Goal: Task Accomplishment & Management: Manage account settings

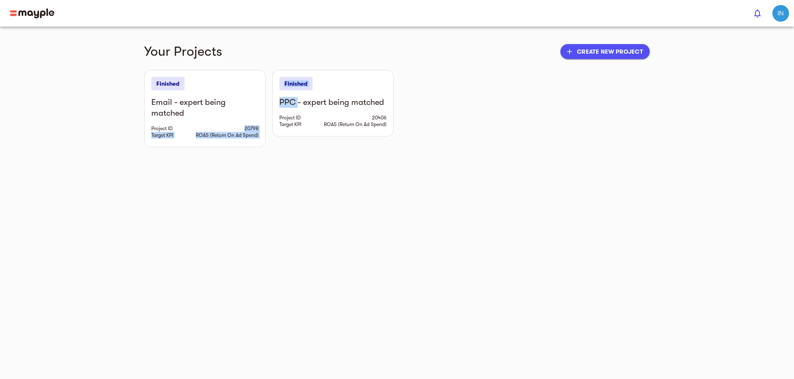
drag, startPoint x: 249, startPoint y: 101, endPoint x: 198, endPoint y: 113, distance: 52.0
click at [198, 113] on div "Finished Email - expert being matched Project ID 20798 Target KPI ROAS (Return …" at bounding box center [397, 108] width 506 height 77
click at [208, 114] on div "Email - expert being matched Project ID 20798 Target KPI ROAS (Return On Ad Spe…" at bounding box center [205, 122] width 121 height 50
click at [185, 140] on main "Your Projects add Create new project Finished Email - expert being matched Proj…" at bounding box center [397, 189] width 794 height 379
click at [425, 155] on main "Your Projects add Create new project Finished Email - expert being matched Proj…" at bounding box center [397, 189] width 794 height 379
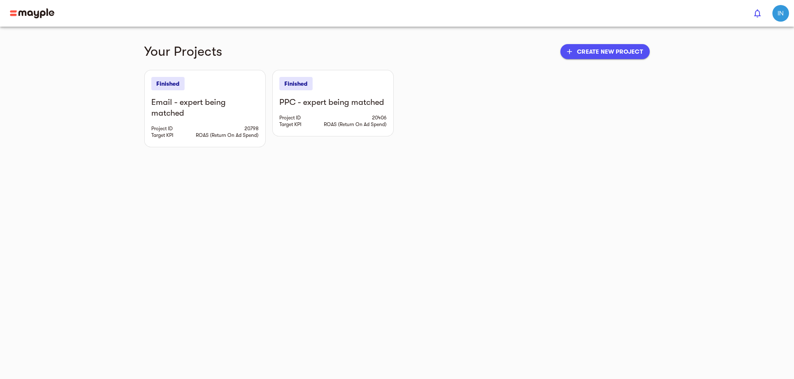
click at [782, 9] on img "button" at bounding box center [780, 13] width 17 height 17
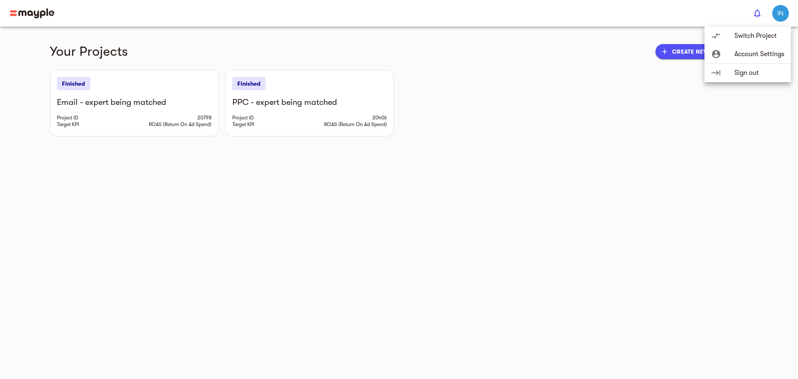
click at [727, 54] on div "account_circle" at bounding box center [722, 54] width 23 height 10
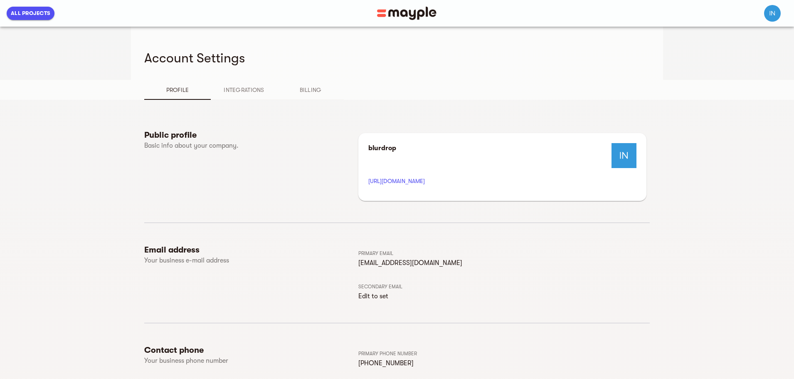
click at [216, 86] on span "Integrations" at bounding box center [244, 90] width 57 height 10
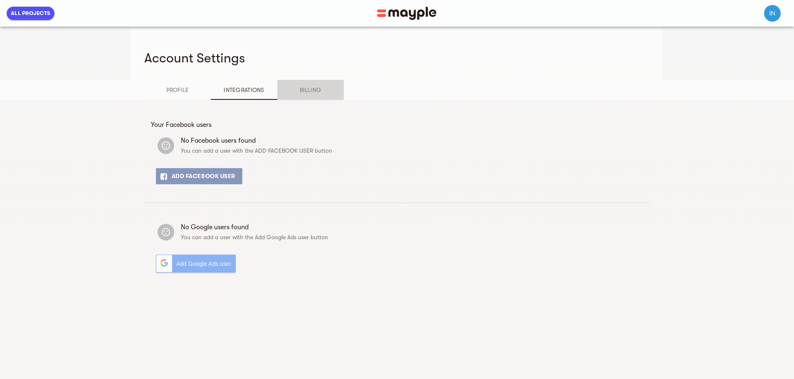
click at [277, 84] on button "Billing" at bounding box center [310, 90] width 67 height 20
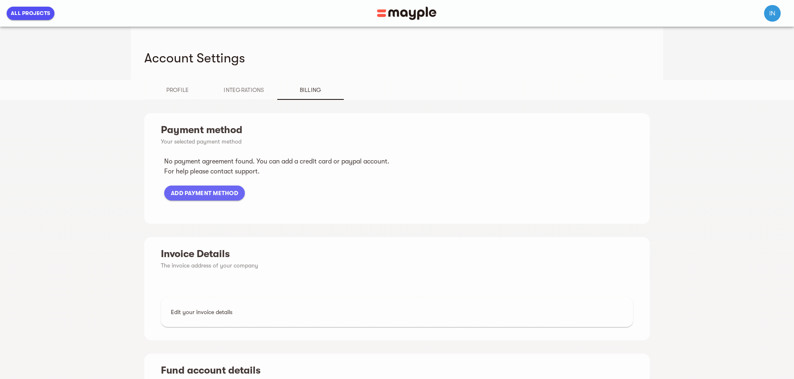
click at [171, 193] on span "Add Payment Method" at bounding box center [204, 193] width 67 height 10
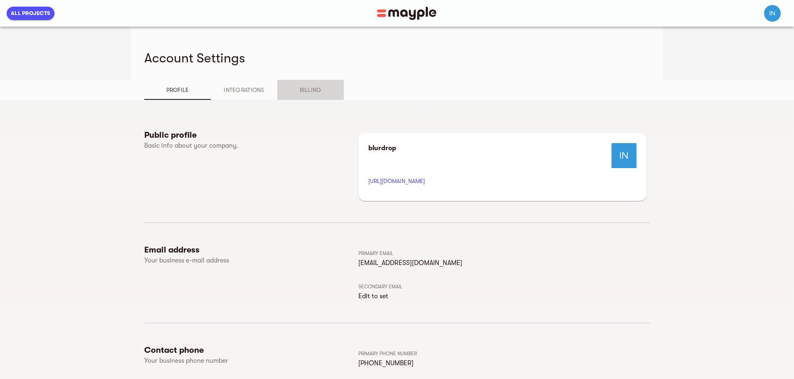
click at [282, 87] on span "Billing" at bounding box center [310, 90] width 57 height 10
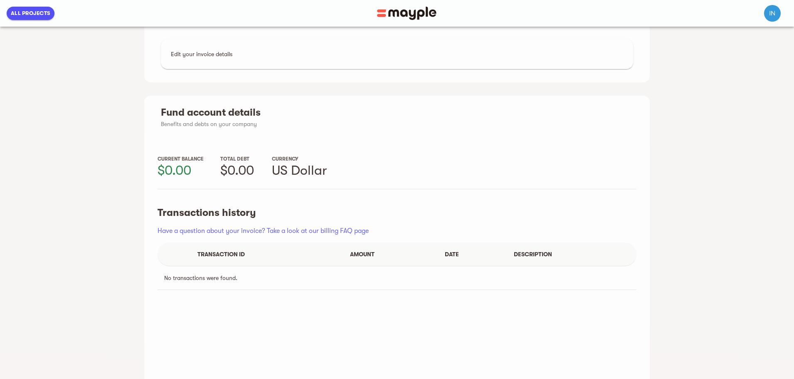
scroll to position [210, 0]
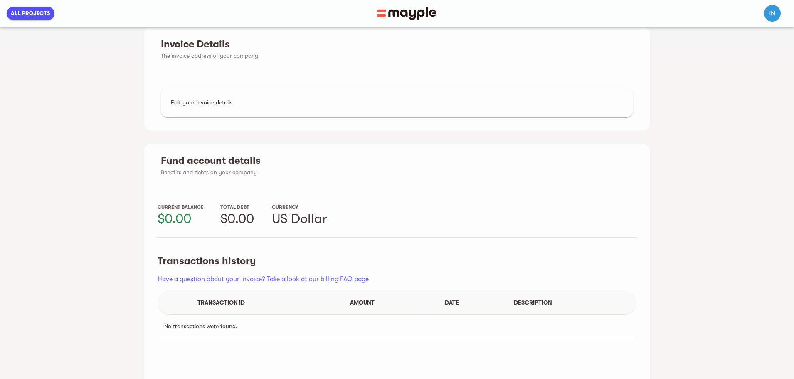
click at [399, 14] on img at bounding box center [406, 13] width 59 height 13
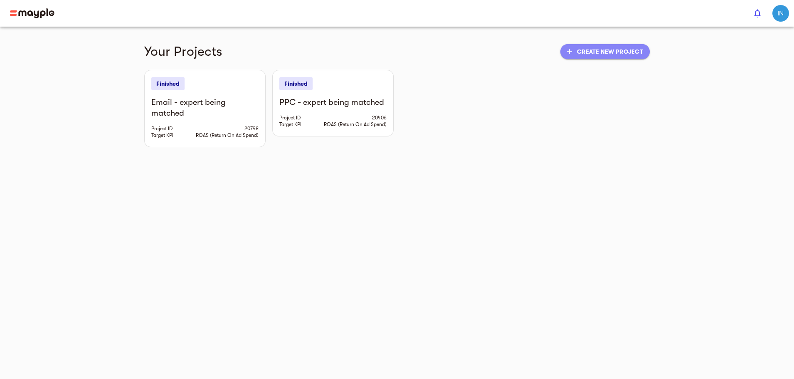
click at [643, 54] on span "add Create new project" at bounding box center [605, 52] width 76 height 10
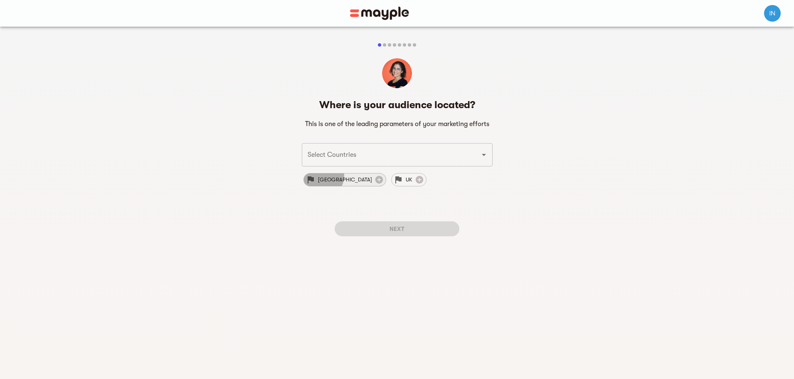
click at [322, 176] on span "[GEOGRAPHIC_DATA]" at bounding box center [345, 180] width 64 height 10
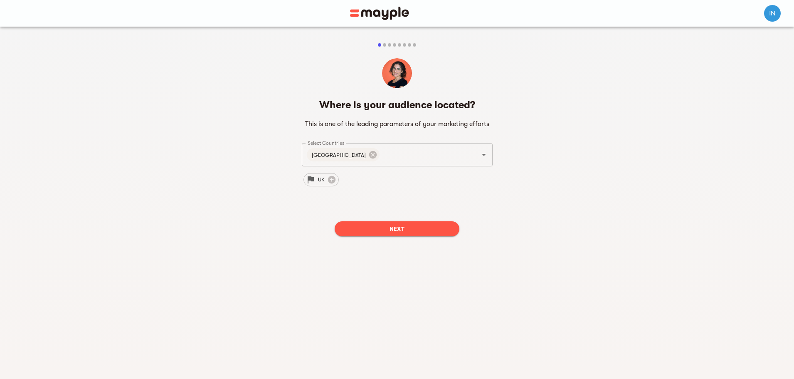
drag, startPoint x: 370, startPoint y: 212, endPoint x: 367, endPoint y: 227, distance: 15.3
click at [370, 216] on div "Where is your audience located? This is one of the leading parameters of your m…" at bounding box center [397, 170] width 191 height 145
click at [368, 228] on span "Next" at bounding box center [396, 229] width 111 height 10
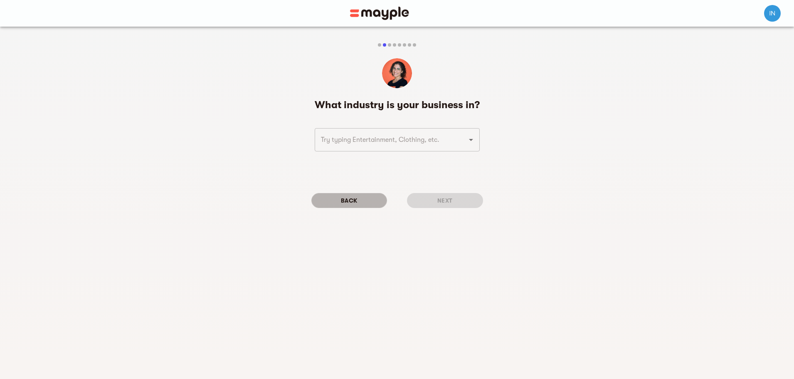
click at [366, 206] on button "Back" at bounding box center [349, 200] width 76 height 15
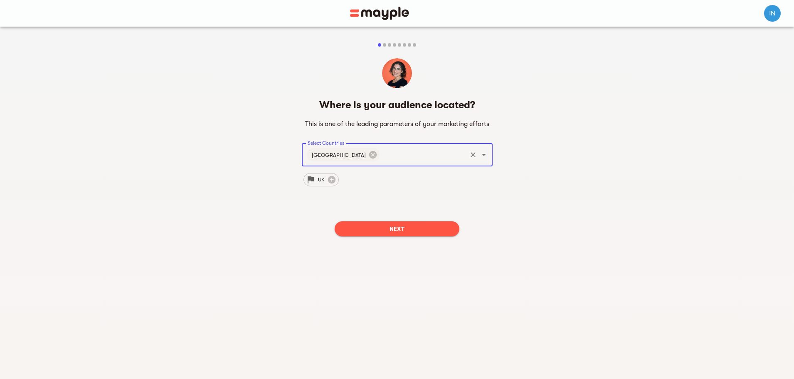
drag, startPoint x: 428, startPoint y: 26, endPoint x: 398, endPoint y: 31, distance: 29.9
click at [427, 26] on div at bounding box center [397, 13] width 794 height 27
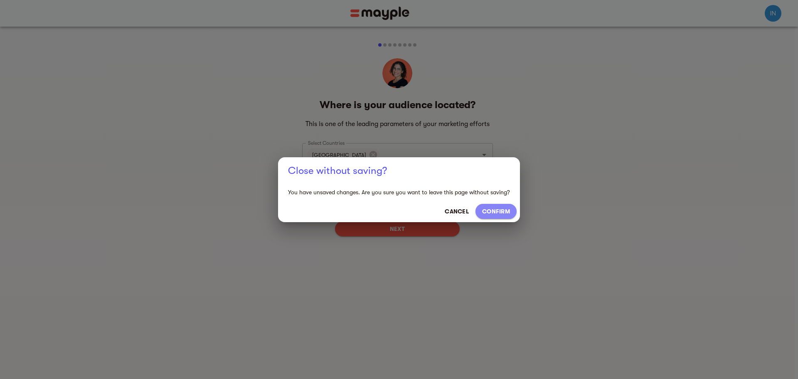
click at [486, 211] on span "CONFIRM" at bounding box center [496, 211] width 28 height 10
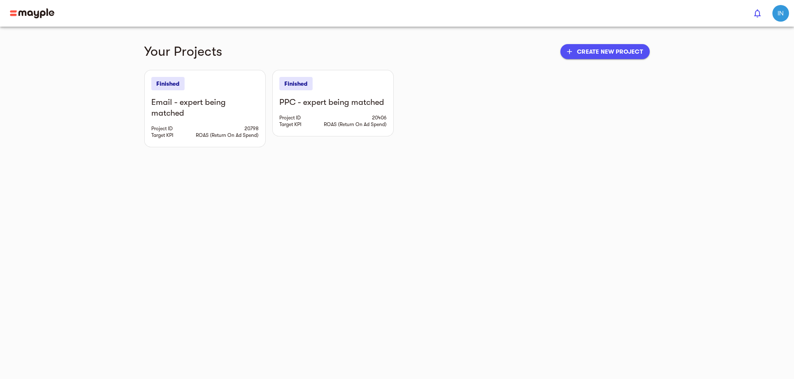
click at [168, 101] on h6 "Email - expert being matched" at bounding box center [204, 108] width 107 height 22
drag, startPoint x: 271, startPoint y: 90, endPoint x: 226, endPoint y: 102, distance: 47.3
click at [273, 90] on div "Finished" at bounding box center [333, 83] width 121 height 27
drag, startPoint x: 224, startPoint y: 104, endPoint x: 237, endPoint y: 104, distance: 12.9
click at [235, 104] on div "Finished Email - expert being matched Project ID 20798 Target KPI ROAS (Return …" at bounding box center [397, 108] width 506 height 77
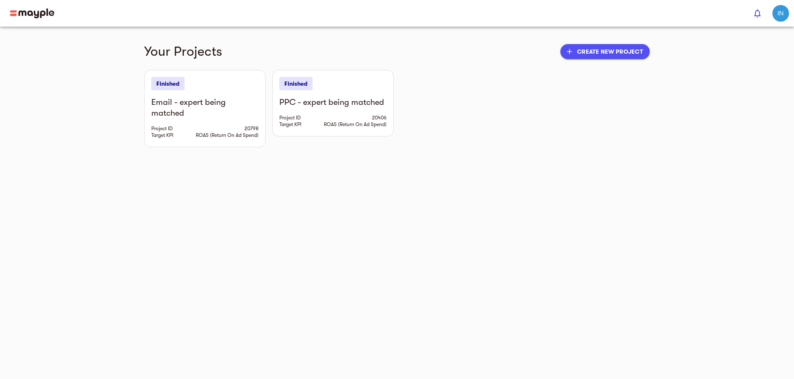
click at [278, 109] on div "PPC - expert being matched Project ID 20406 Target KPI ROAS (Return On Ad Spend)" at bounding box center [333, 116] width 121 height 39
drag, startPoint x: 362, startPoint y: 136, endPoint x: 383, endPoint y: 125, distance: 24.2
click at [373, 131] on main "Your Projects add Create new project Finished Email - expert being matched Proj…" at bounding box center [397, 189] width 794 height 379
click at [384, 125] on span "ROAS (Return On Ad Spend)" at bounding box center [355, 124] width 63 height 7
click at [378, 128] on div "PPC - expert being matched Project ID 20406 Target KPI ROAS (Return On Ad Spend)" at bounding box center [333, 116] width 121 height 39
